Goal: Task Accomplishment & Management: Manage account settings

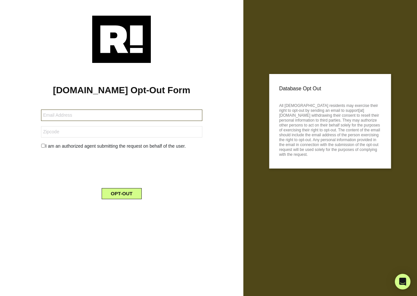
type input "[EMAIL_ADDRESS][DOMAIN_NAME]"
type input "48706"
type input "[EMAIL_ADDRESS][DOMAIN_NAME]"
type input "48706"
